Goal: Contribute content: Contribute content

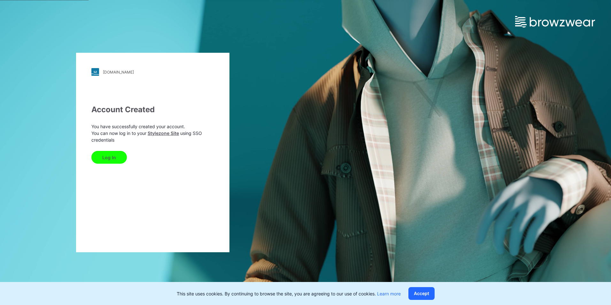
click at [103, 156] on button "Log In" at bounding box center [108, 157] width 35 height 13
click at [425, 294] on button "Accept" at bounding box center [422, 293] width 26 height 13
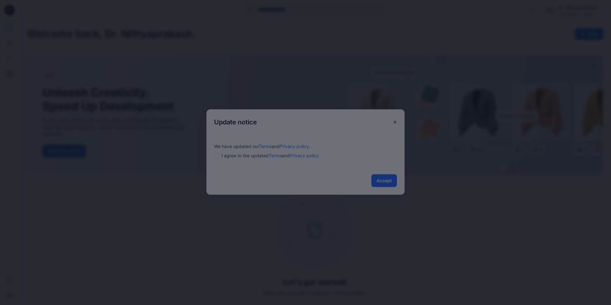
click at [387, 178] on div at bounding box center [305, 152] width 611 height 305
click at [386, 180] on div at bounding box center [305, 152] width 611 height 305
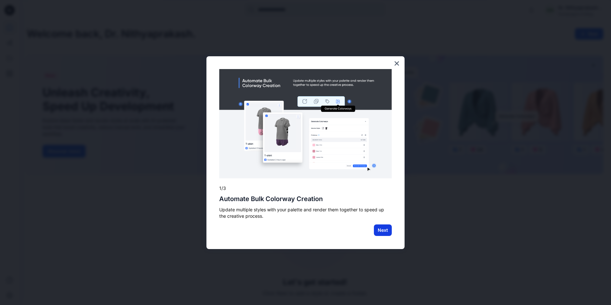
click at [384, 230] on button "Next" at bounding box center [383, 230] width 18 height 12
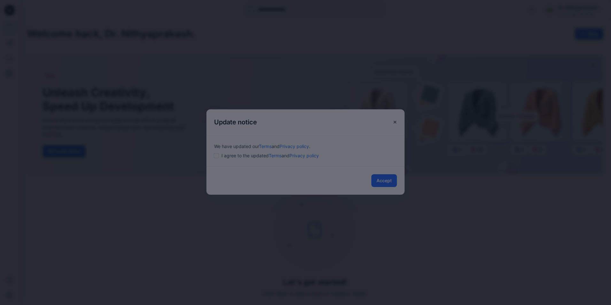
click at [394, 177] on div at bounding box center [305, 152] width 611 height 305
click at [386, 180] on div at bounding box center [305, 152] width 611 height 305
click at [386, 182] on div at bounding box center [305, 152] width 611 height 305
click at [387, 182] on div at bounding box center [305, 152] width 611 height 305
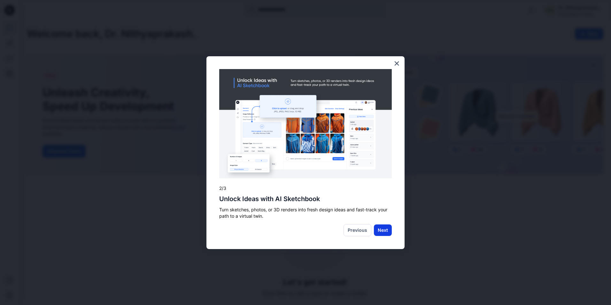
click at [383, 228] on button "Next" at bounding box center [383, 230] width 18 height 12
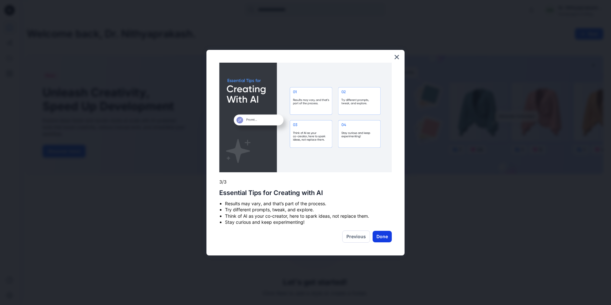
click at [386, 235] on button "Done" at bounding box center [382, 237] width 19 height 12
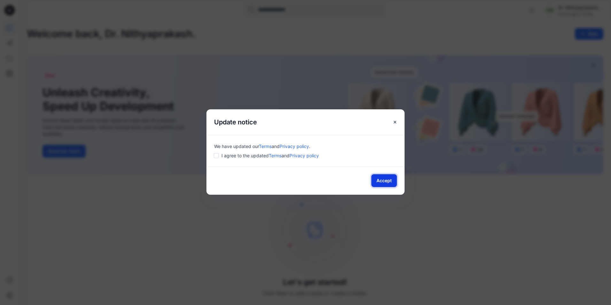
click at [383, 181] on button "Accept" at bounding box center [385, 180] width 26 height 13
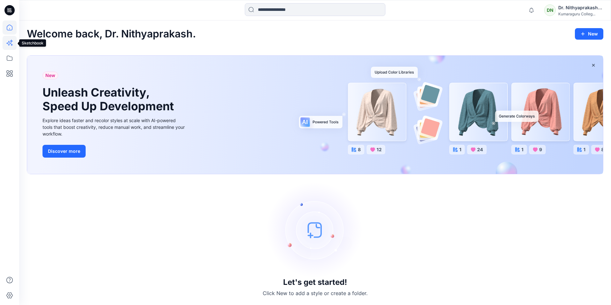
click at [10, 41] on icon at bounding box center [11, 41] width 3 height 3
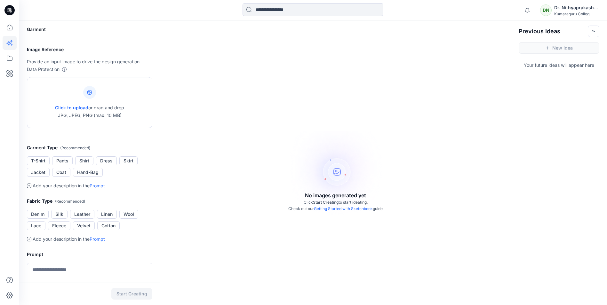
click at [91, 94] on icon at bounding box center [89, 92] width 4 height 4
click at [85, 161] on button "Shirt" at bounding box center [84, 160] width 18 height 9
click at [89, 92] on icon at bounding box center [89, 92] width 2 height 2
type input "**********"
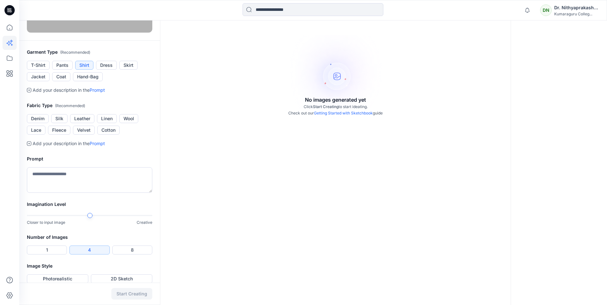
scroll to position [96, 0]
click at [113, 134] on button "Cotton" at bounding box center [108, 129] width 22 height 9
click at [88, 193] on textarea at bounding box center [89, 180] width 125 height 26
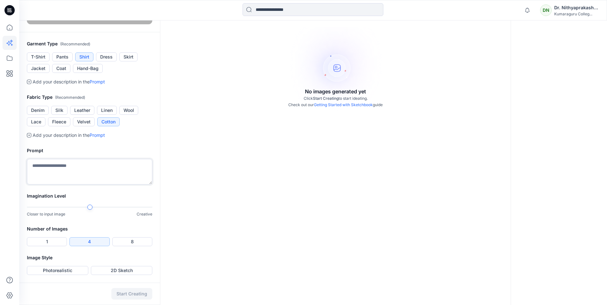
scroll to position [135, 0]
type textarea "**********"
click at [79, 271] on button "Photorealistic" at bounding box center [57, 270] width 61 height 9
click at [113, 271] on button "2D Sketch" at bounding box center [121, 270] width 61 height 9
click at [138, 298] on button "Start Creating" at bounding box center [131, 294] width 41 height 12
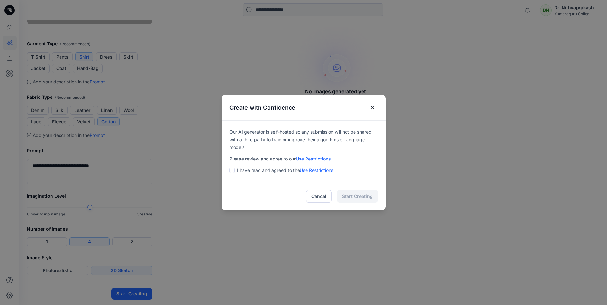
click at [237, 169] on div "I have read and agreed to the Use Restrictions" at bounding box center [303, 171] width 148 height 8
click at [234, 171] on span at bounding box center [231, 170] width 5 height 5
click at [366, 195] on button "Start Creating" at bounding box center [357, 196] width 41 height 13
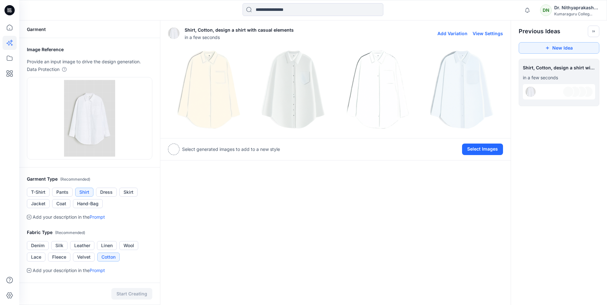
click at [456, 35] on button "Add Variation" at bounding box center [452, 33] width 30 height 5
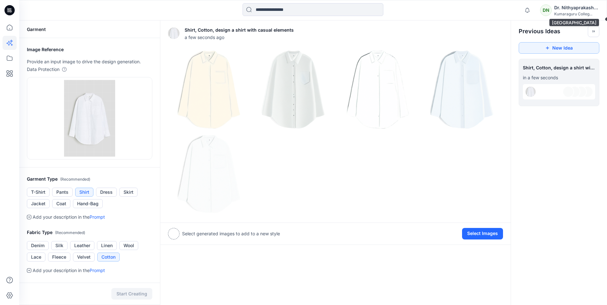
click at [589, 11] on div "Dr. Nithyaprakash. V" at bounding box center [576, 8] width 45 height 8
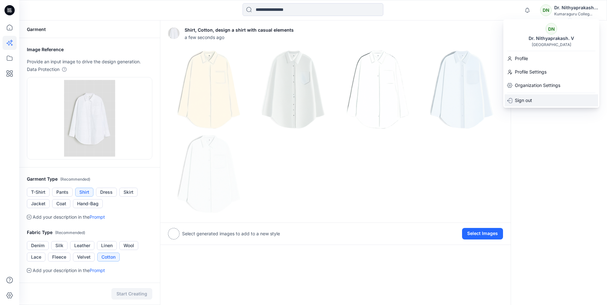
click at [528, 100] on p "Sign out" at bounding box center [523, 101] width 17 height 8
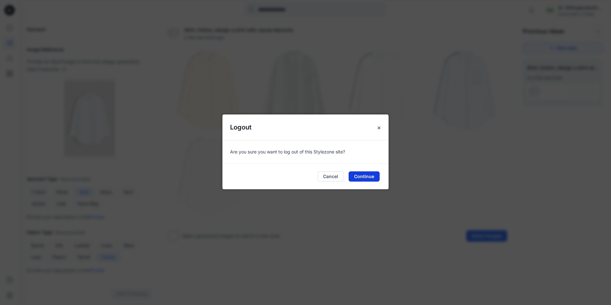
click at [371, 176] on button "Continue" at bounding box center [364, 176] width 31 height 10
